Goal: Navigation & Orientation: Find specific page/section

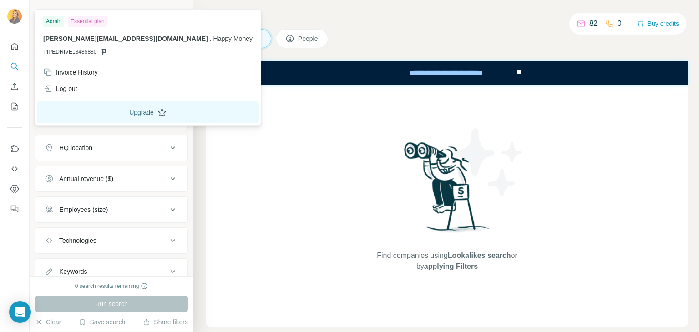
click at [93, 117] on button "Upgrade" at bounding box center [148, 112] width 222 height 22
click at [73, 85] on div "Log out" at bounding box center [60, 88] width 34 height 9
